Goal: Book appointment/travel/reservation

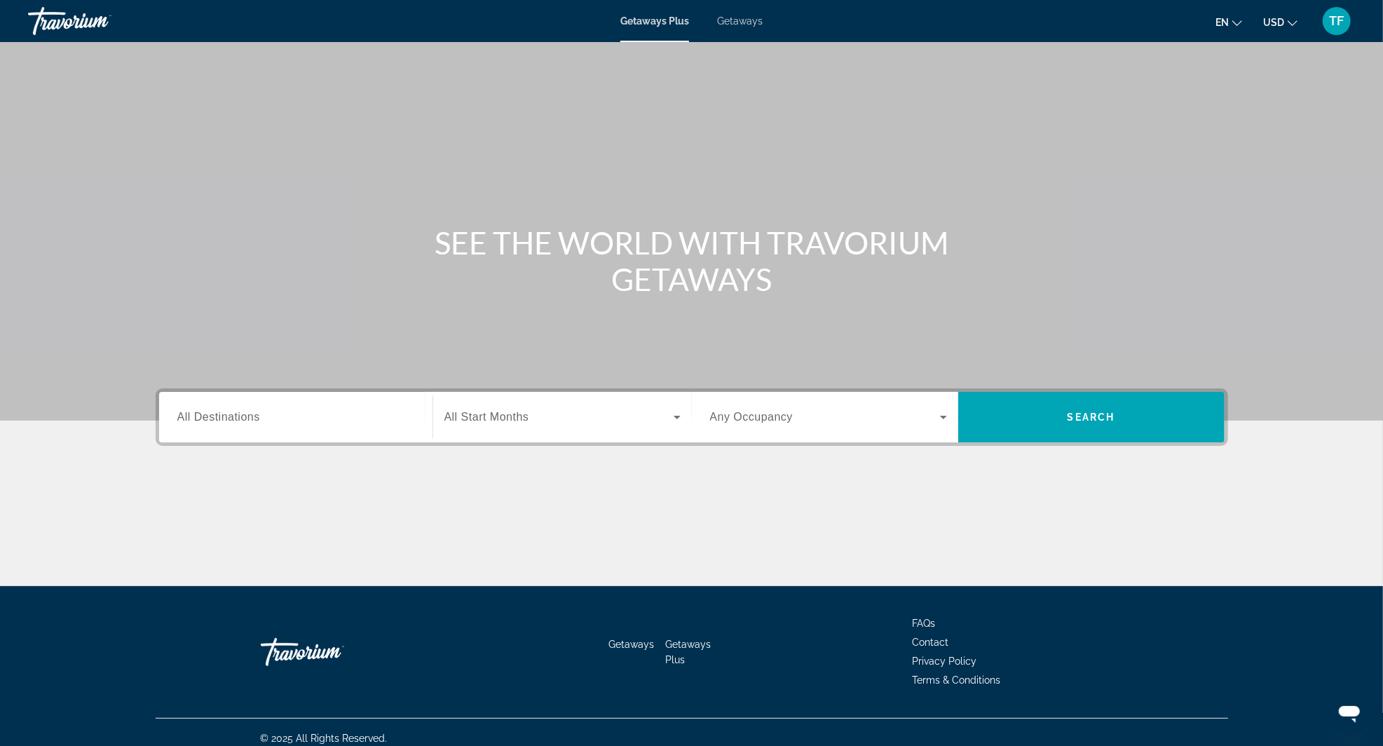
click at [297, 412] on input "Destination All Destinations" at bounding box center [295, 417] width 237 height 17
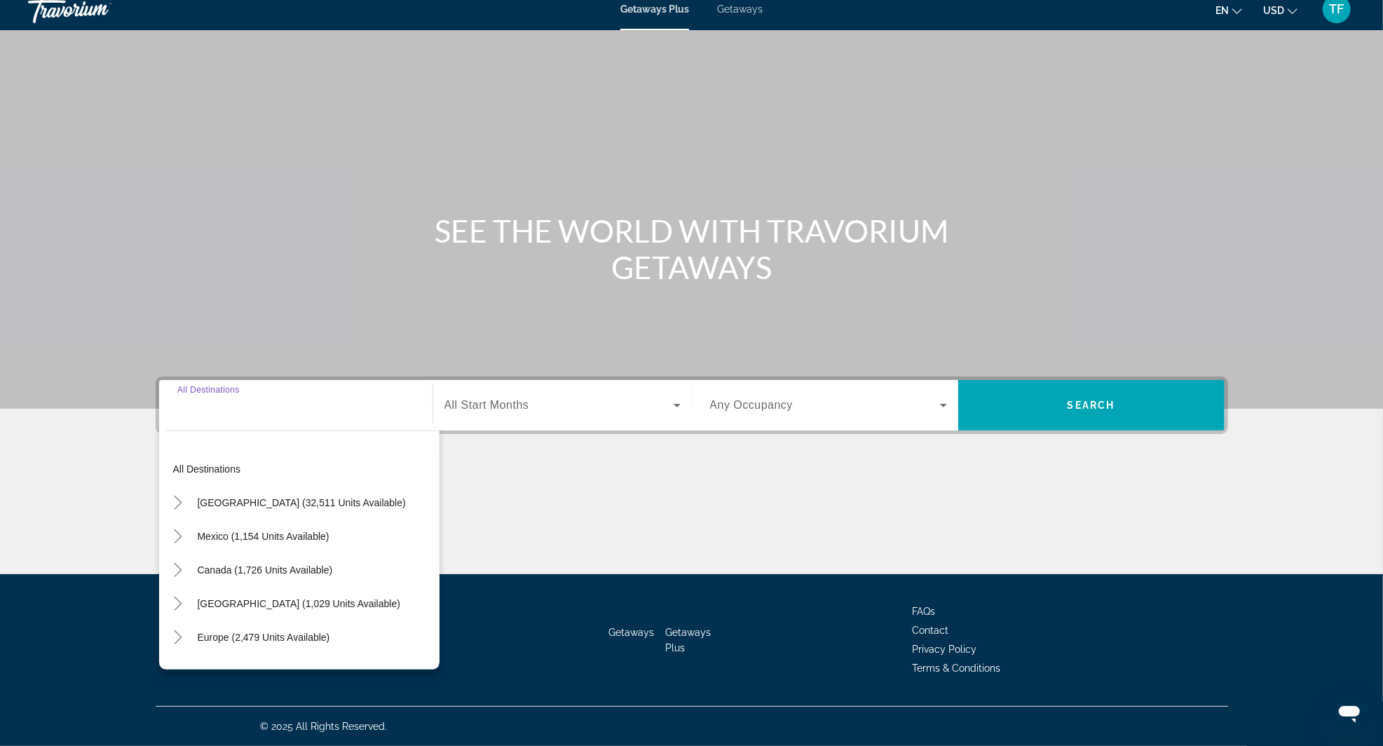
scroll to position [67, 0]
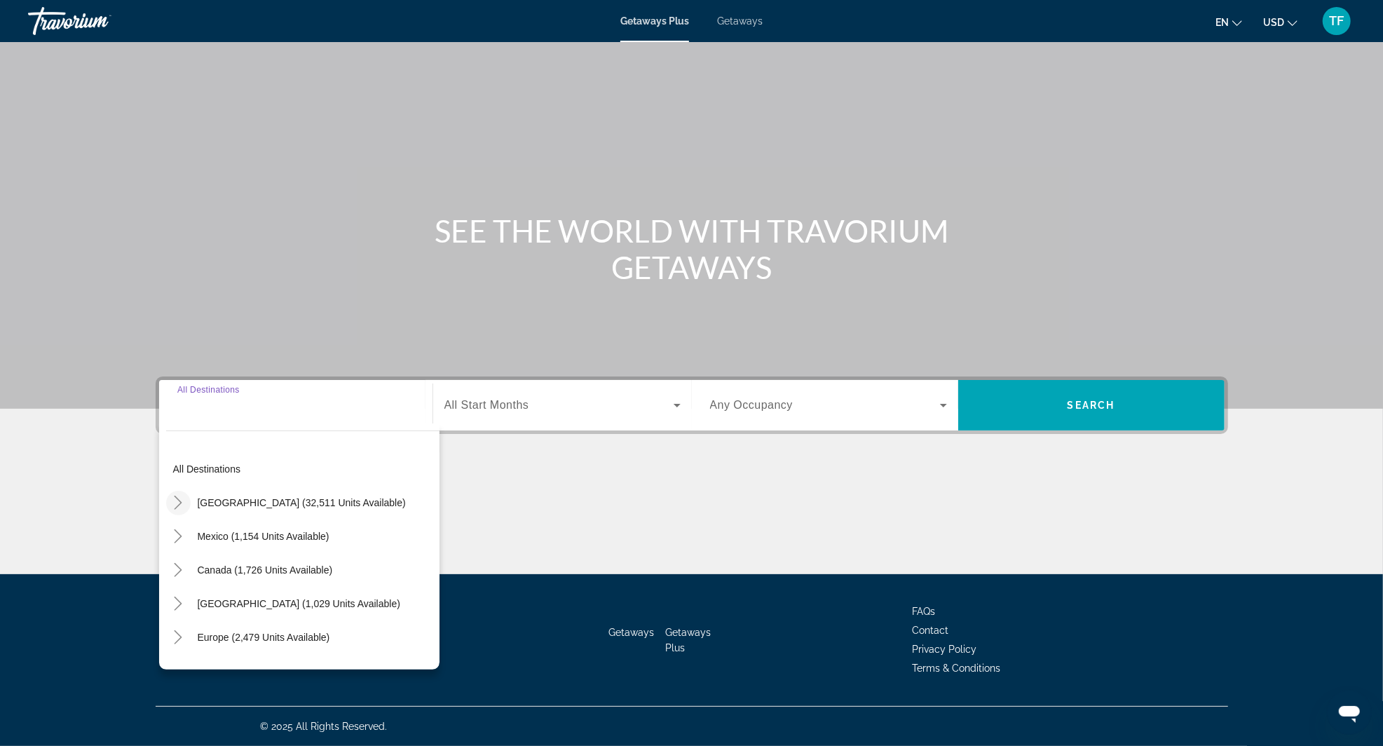
click at [172, 496] on icon "Toggle United States (32,511 units available)" at bounding box center [178, 503] width 14 height 14
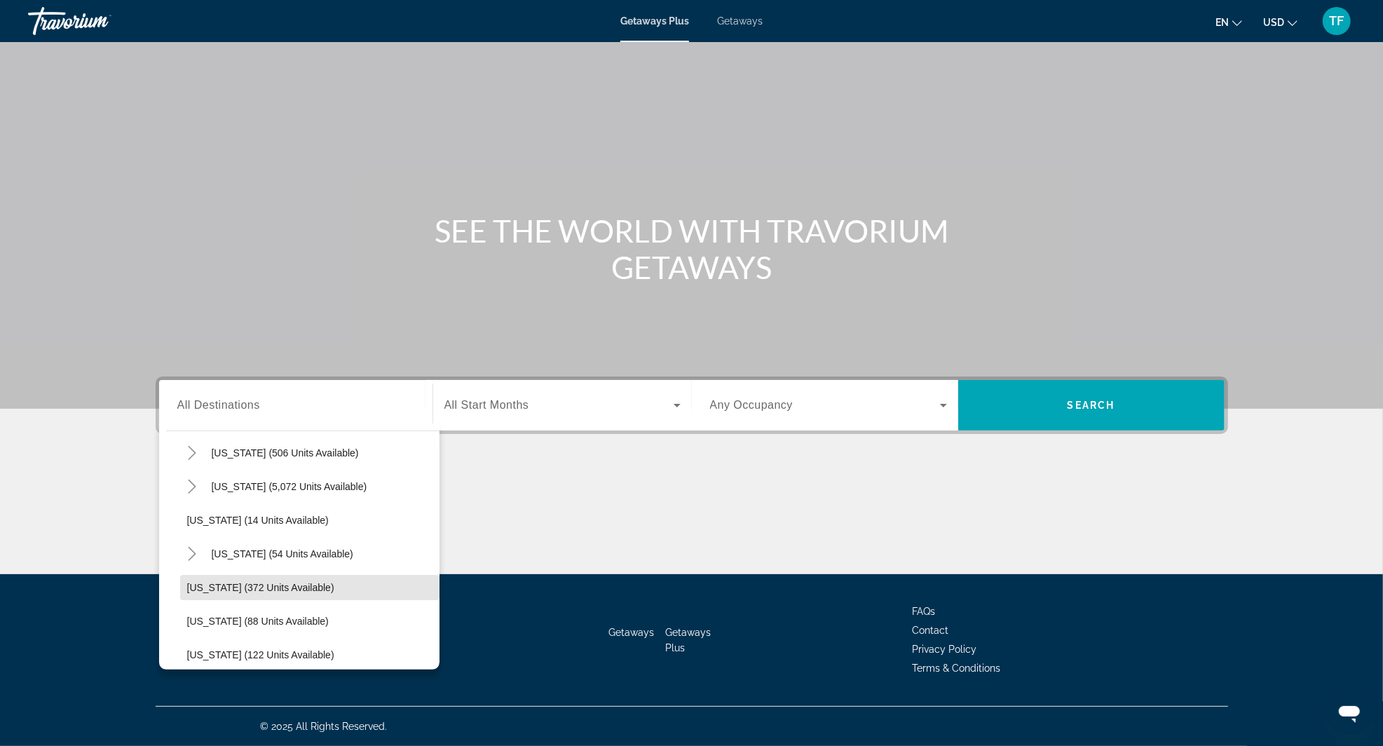
scroll to position [182, 0]
click at [193, 472] on span "Toggle Florida (5,072 units available)" at bounding box center [192, 489] width 34 height 34
click at [286, 505] on span "Search widget" at bounding box center [316, 522] width 245 height 34
type input "**********"
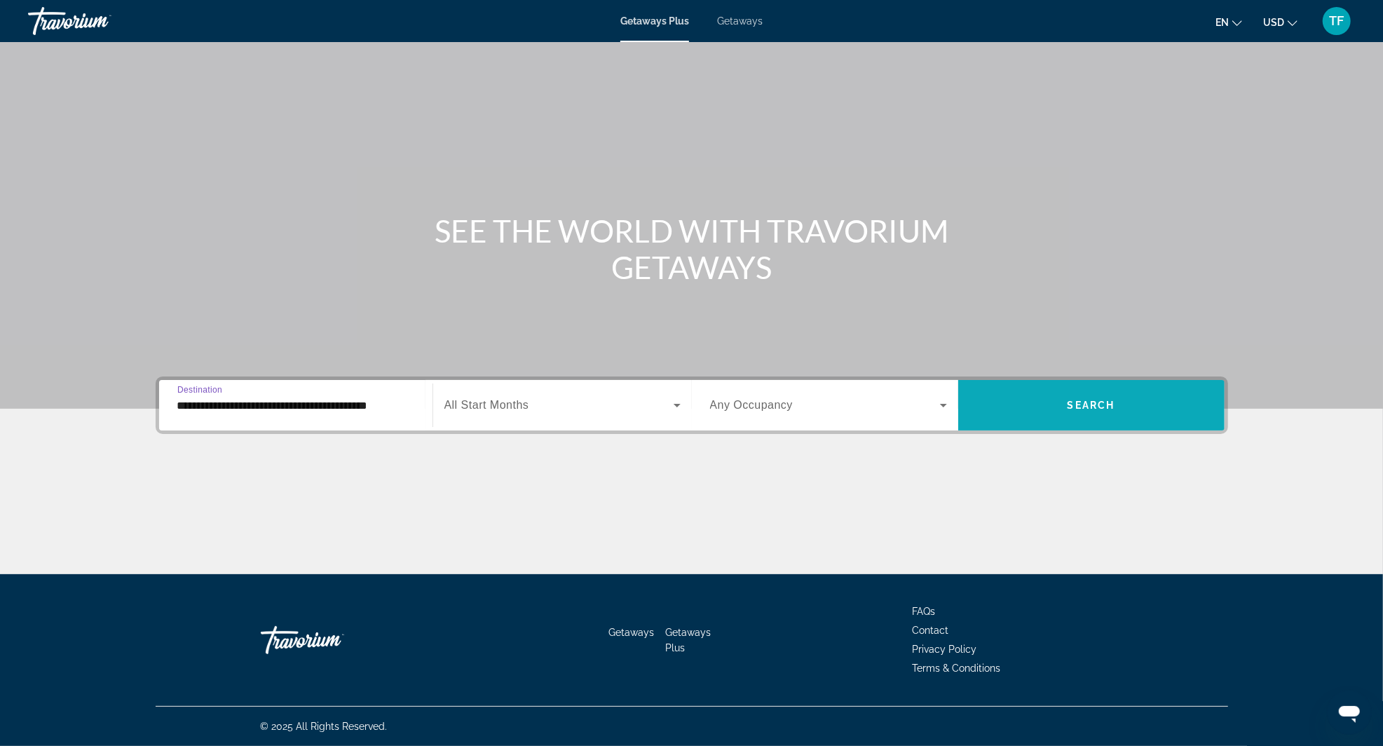
click at [1108, 388] on span "Search widget" at bounding box center [1091, 405] width 266 height 34
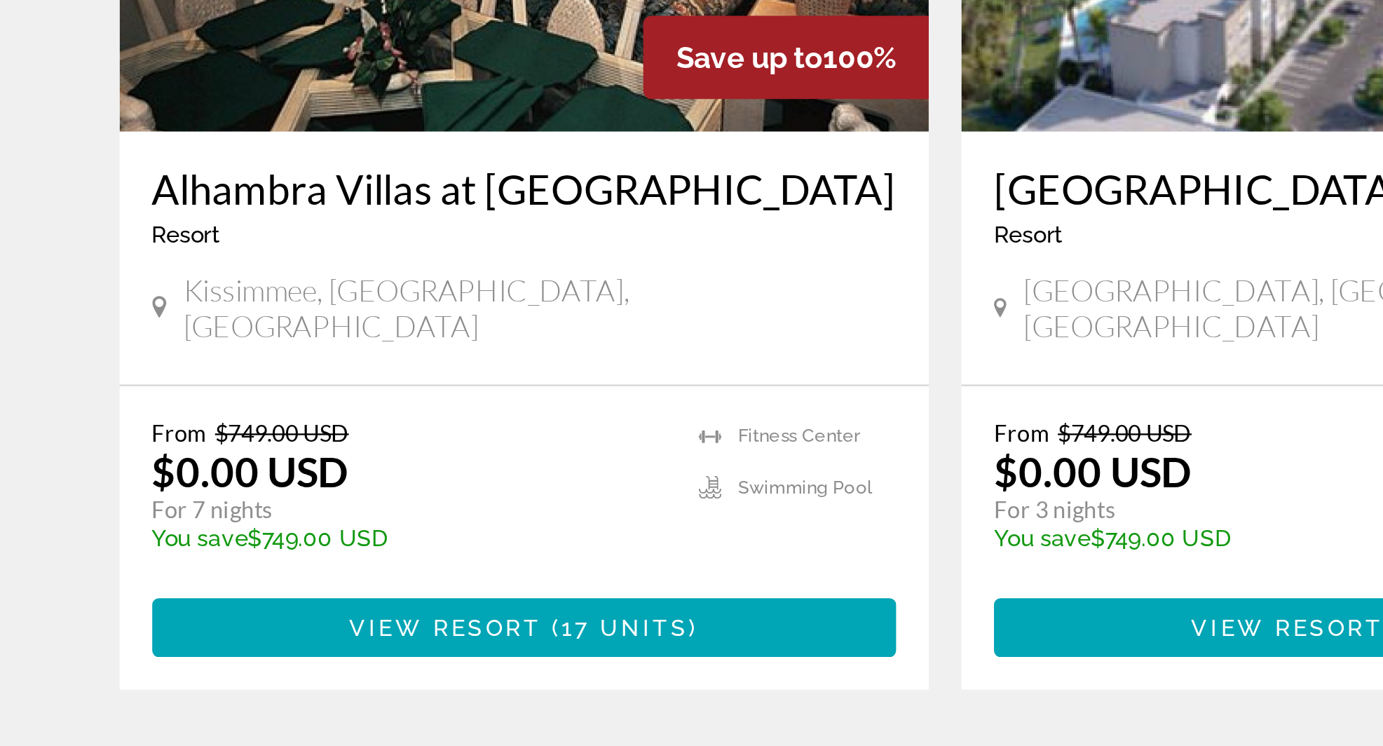
scroll to position [411, 0]
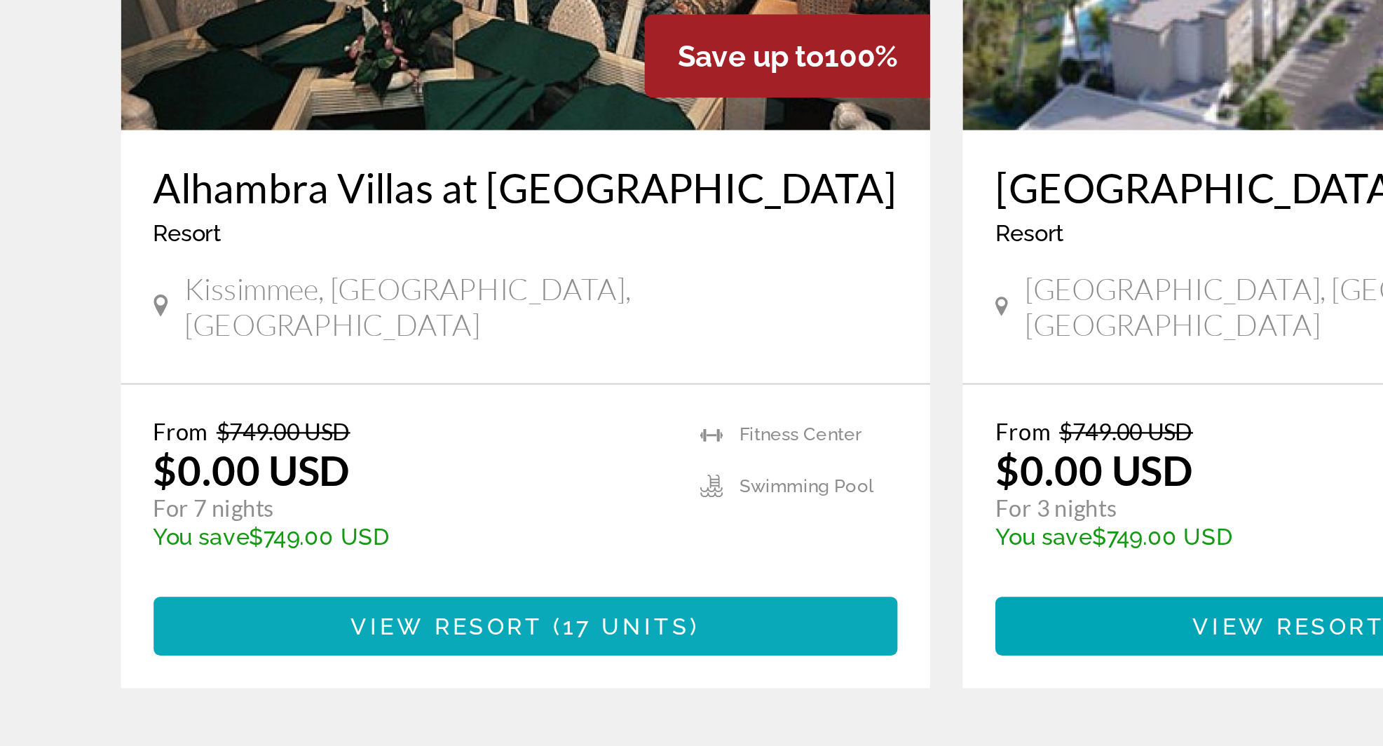
click at [379, 585] on span "Main content" at bounding box center [330, 595] width 320 height 34
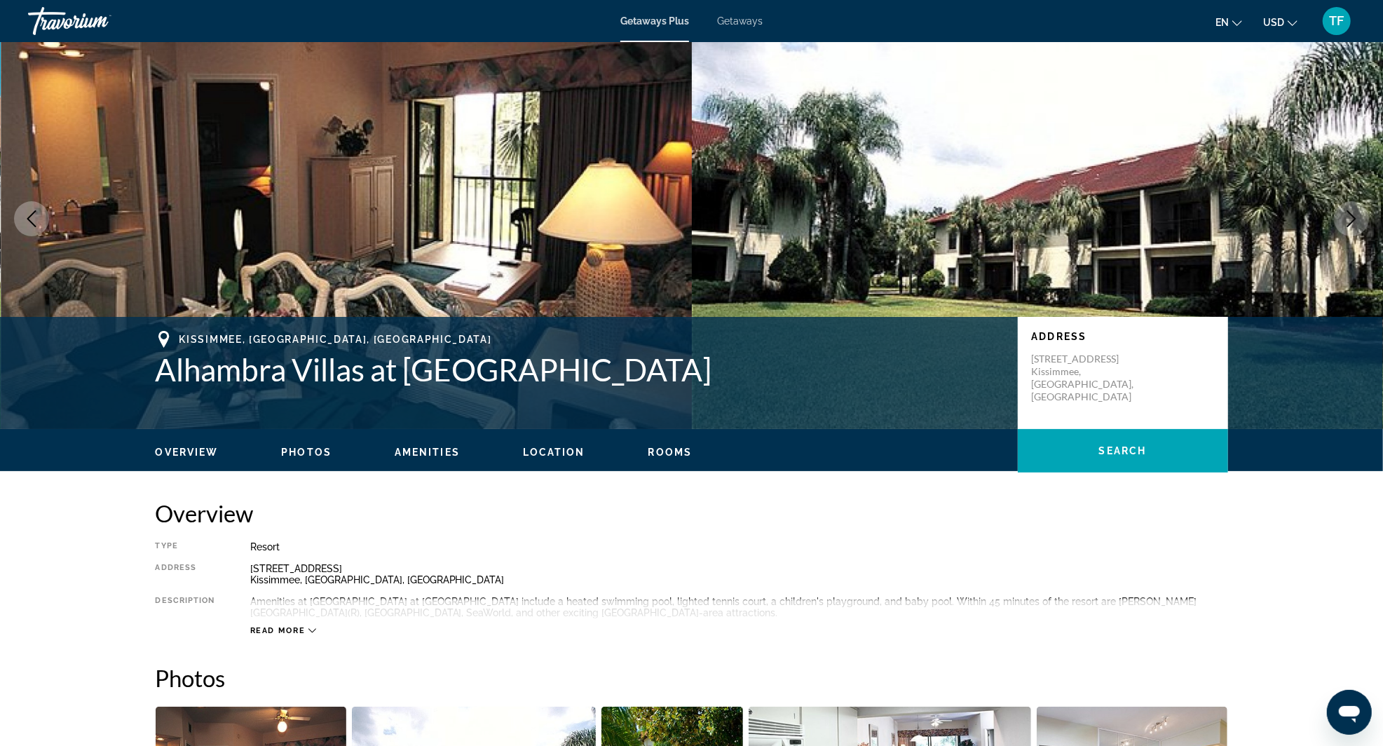
click at [681, 456] on span "Rooms" at bounding box center [670, 452] width 44 height 11
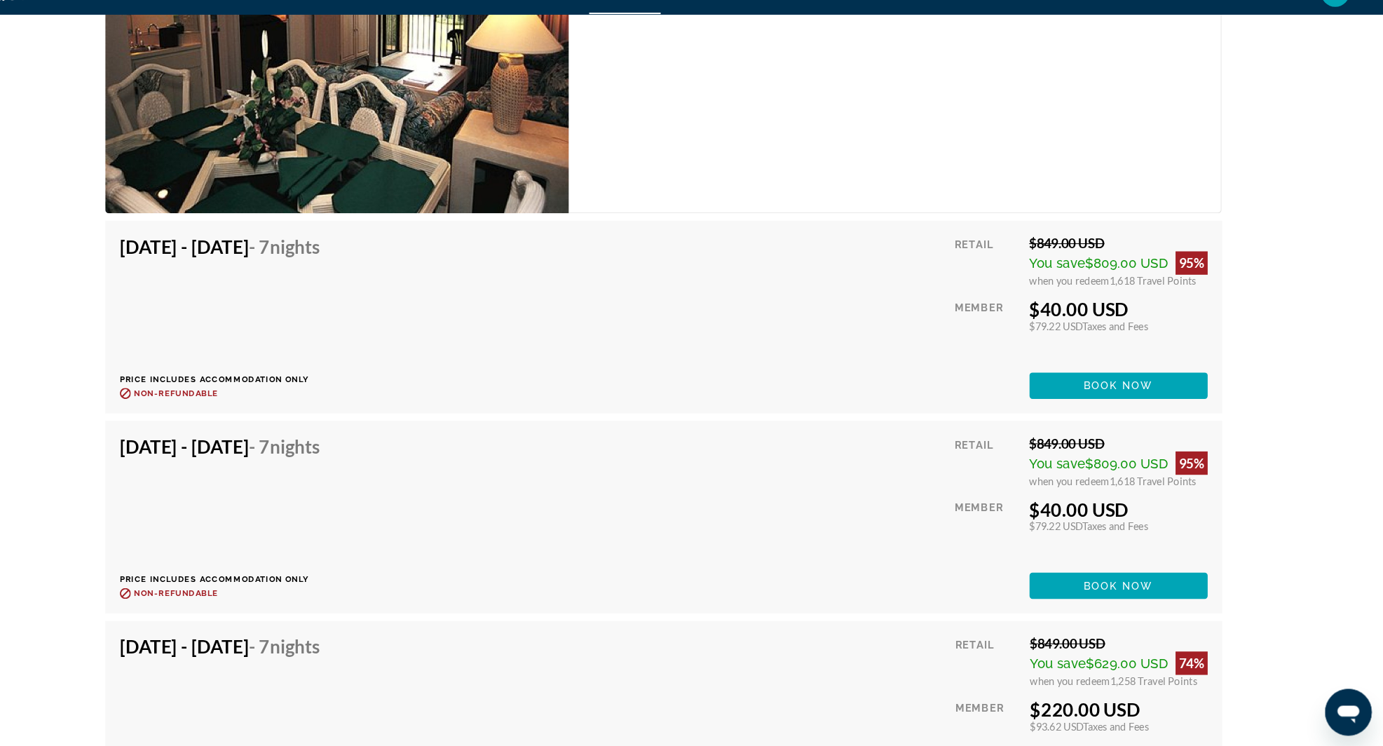
scroll to position [2847, 0]
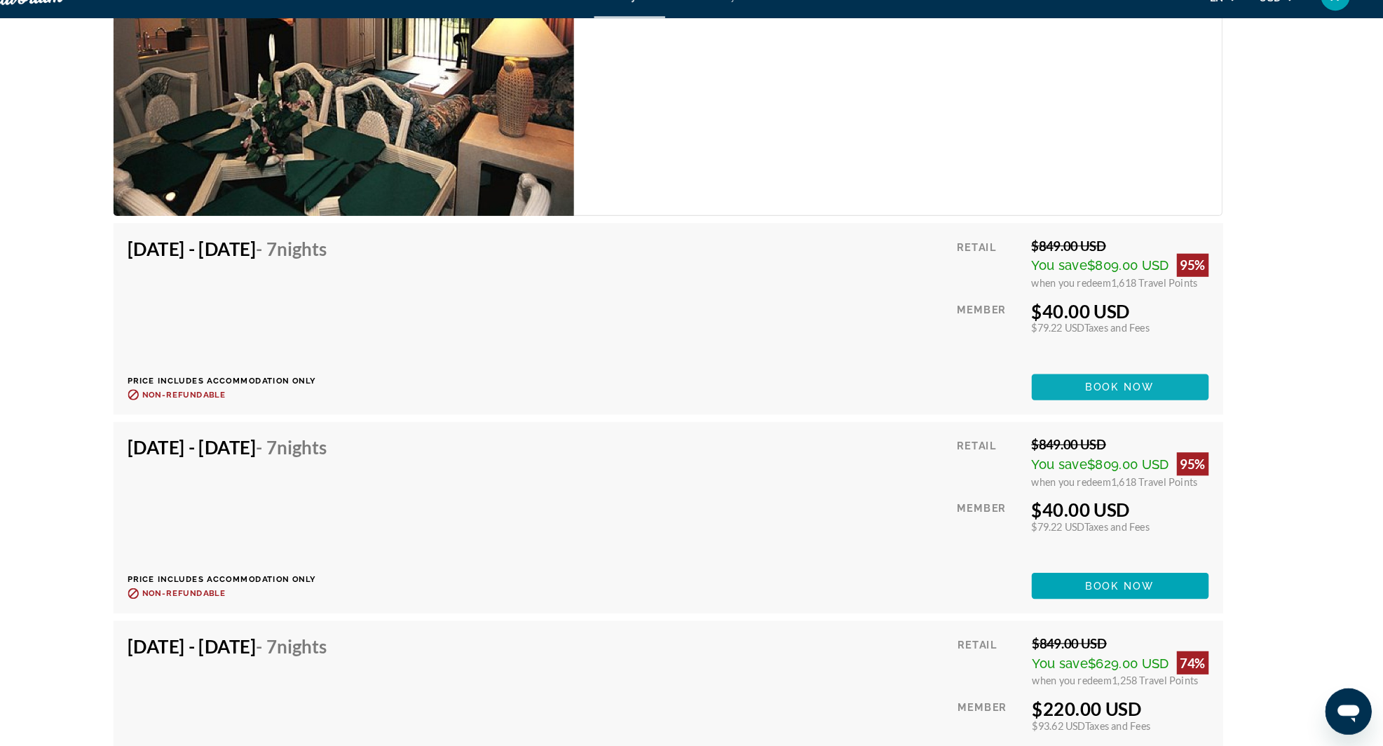
click at [1127, 405] on span "Main content" at bounding box center [1128, 399] width 171 height 34
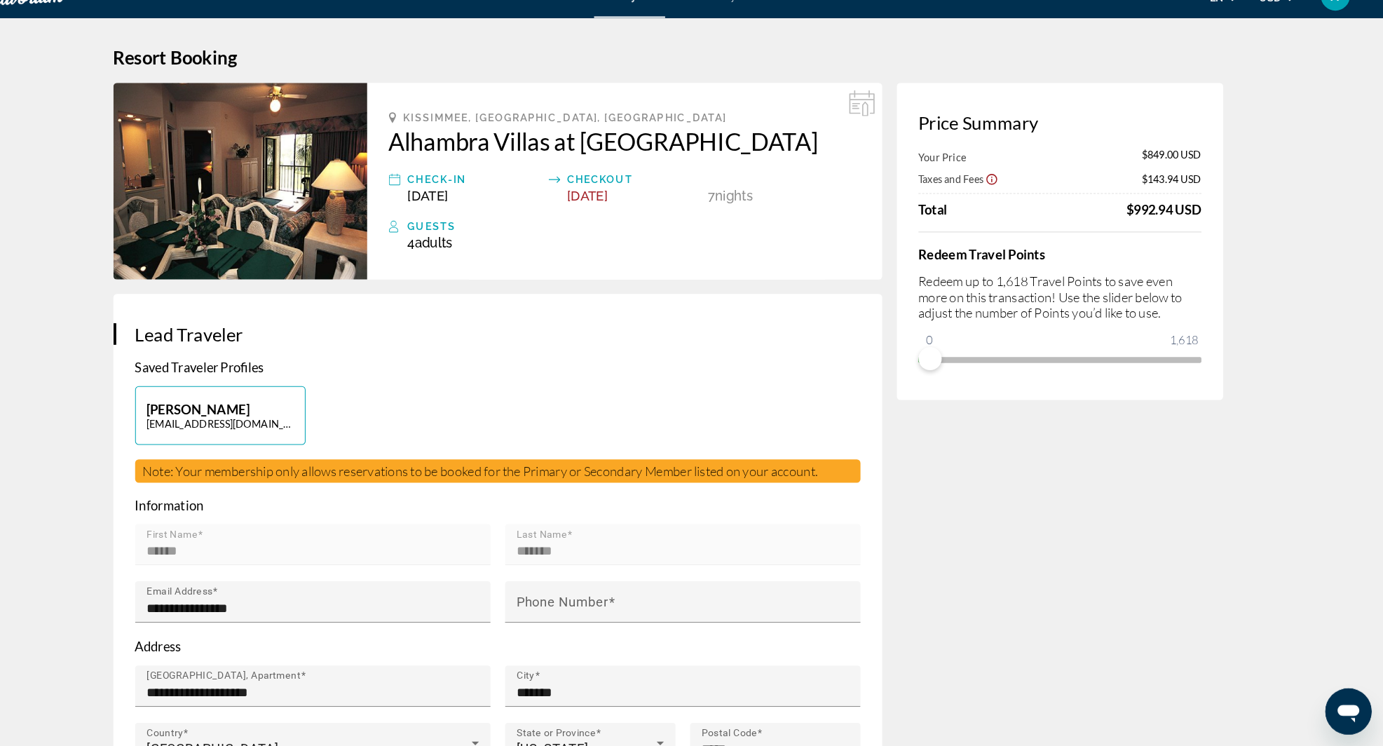
click at [946, 393] on div "Price Summary Your Price $849.00 USD Taxes and Fees $143.94 USD Total $992.94 U…" at bounding box center [1070, 258] width 315 height 306
click at [941, 392] on div "Price Summary Your Price $849.00 USD Taxes and Fees $143.94 USD Total $992.94 U…" at bounding box center [1070, 258] width 315 height 306
